Goal: Entertainment & Leisure: Consume media (video, audio)

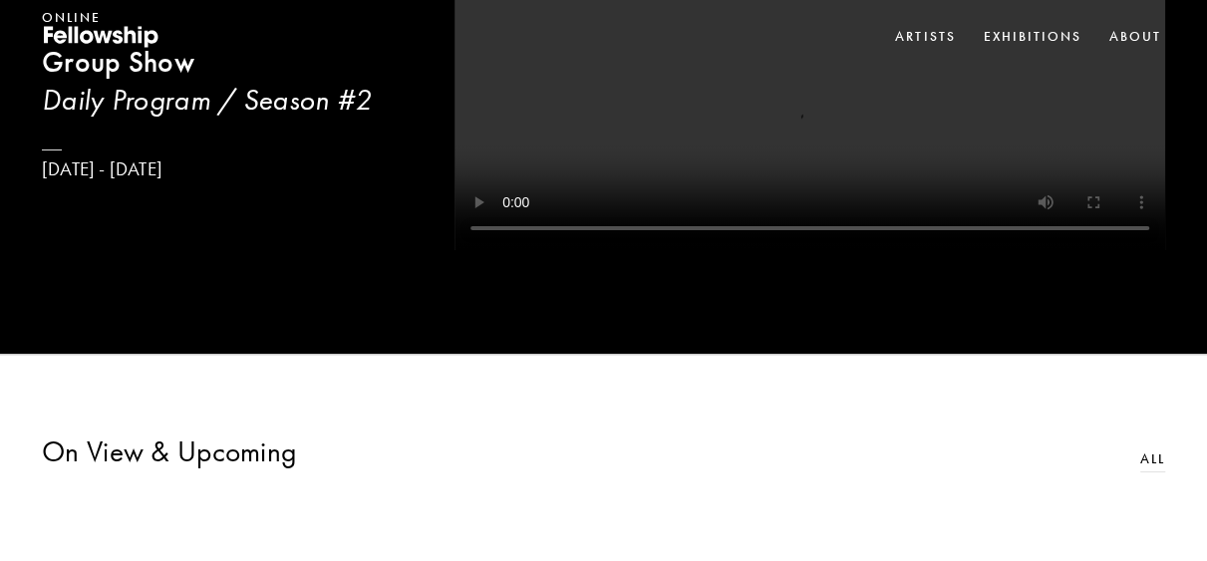
scroll to position [211, 0]
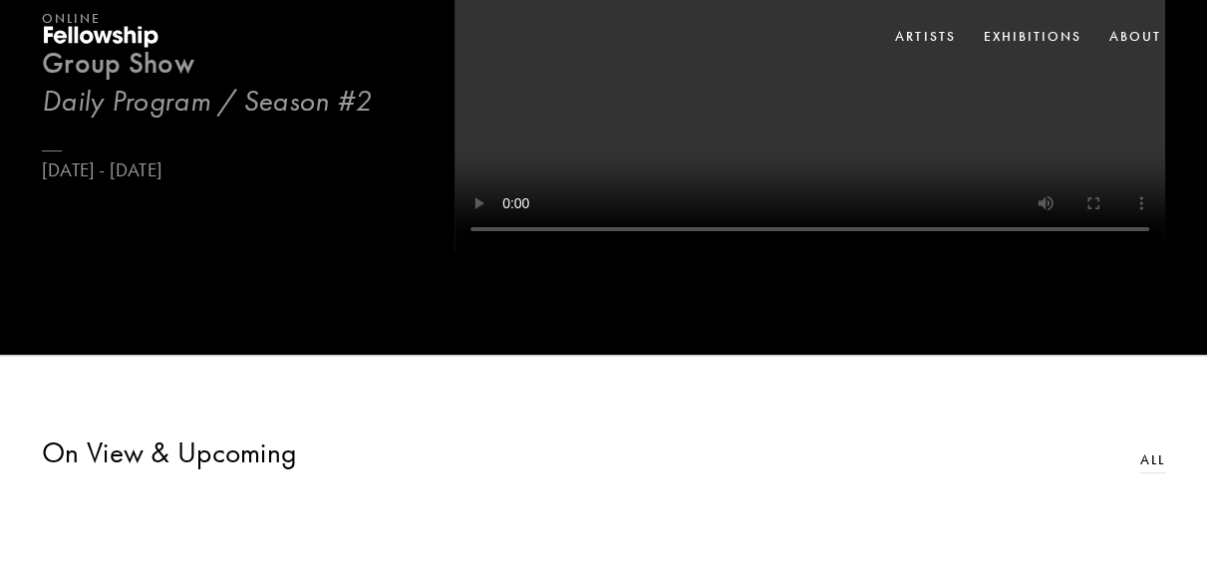
click at [135, 95] on h3 "Daily Program / Season #2" at bounding box center [207, 101] width 330 height 37
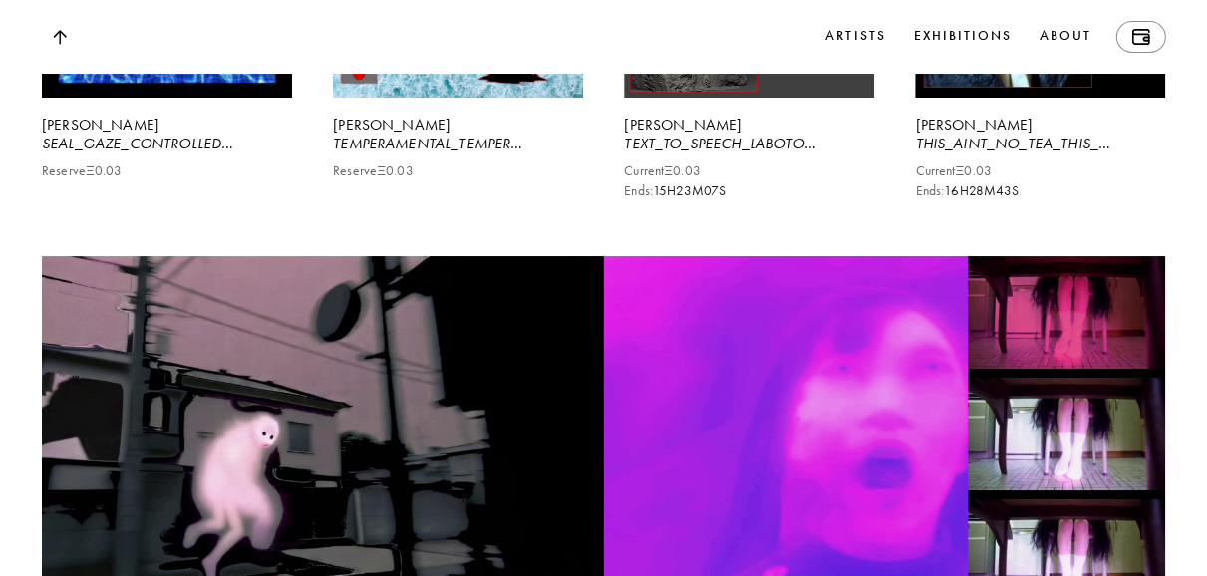
scroll to position [11740, 0]
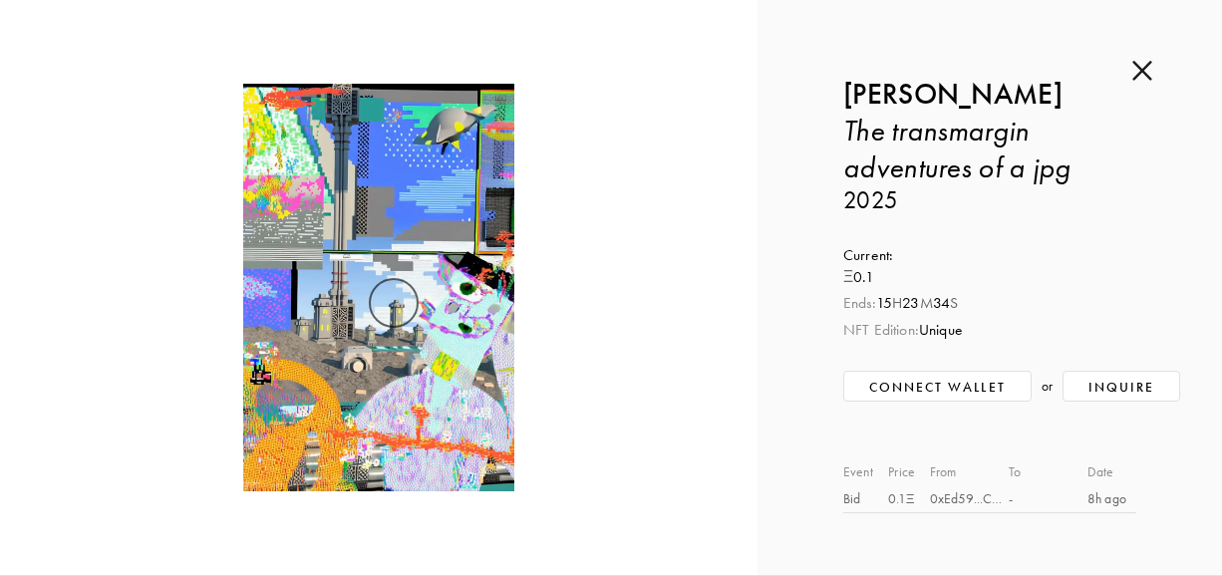
scroll to position [11740, 0]
click at [930, 493] on div "0xEd59...C4de" at bounding box center [969, 499] width 79 height 21
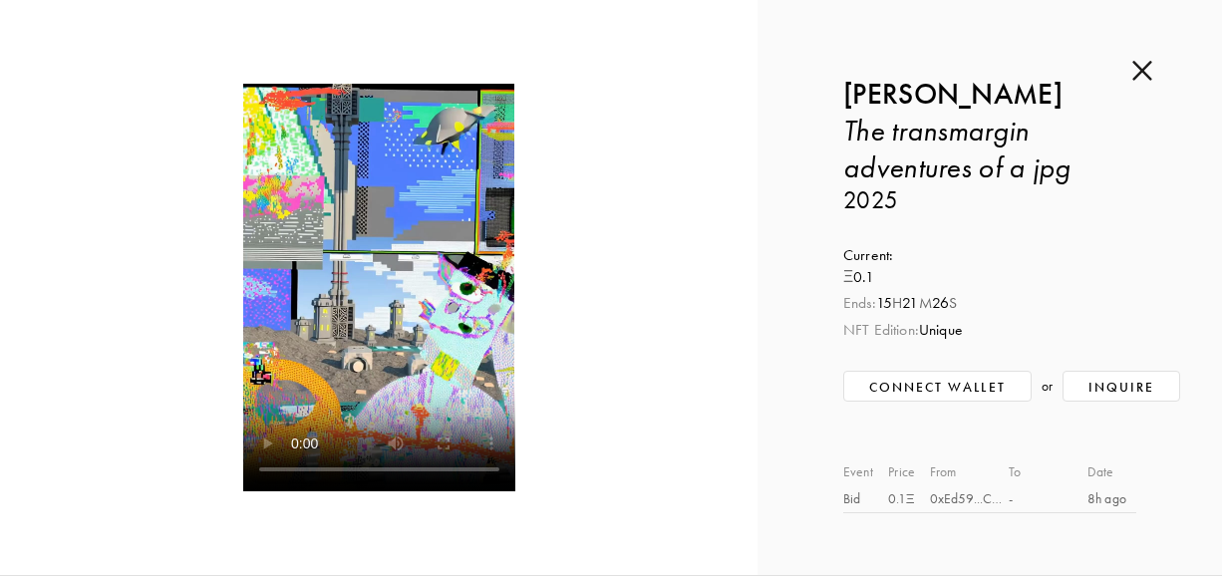
click at [413, 347] on video at bounding box center [379, 288] width 272 height 408
